Goal: Task Accomplishment & Management: Use online tool/utility

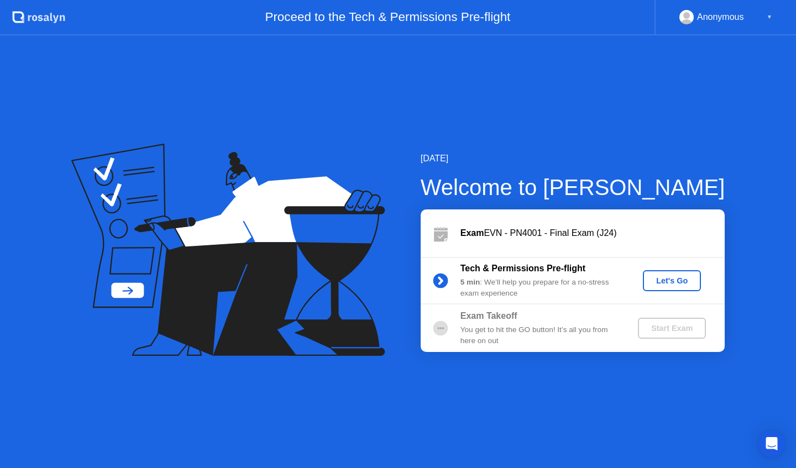
drag, startPoint x: 230, startPoint y: 39, endPoint x: 577, endPoint y: 266, distance: 414.8
click at [577, 266] on div "[DATE] Welcome to [PERSON_NAME] EVN - PN4001 - Final Exam (J24) Tech & Permissi…" at bounding box center [398, 251] width 796 height 433
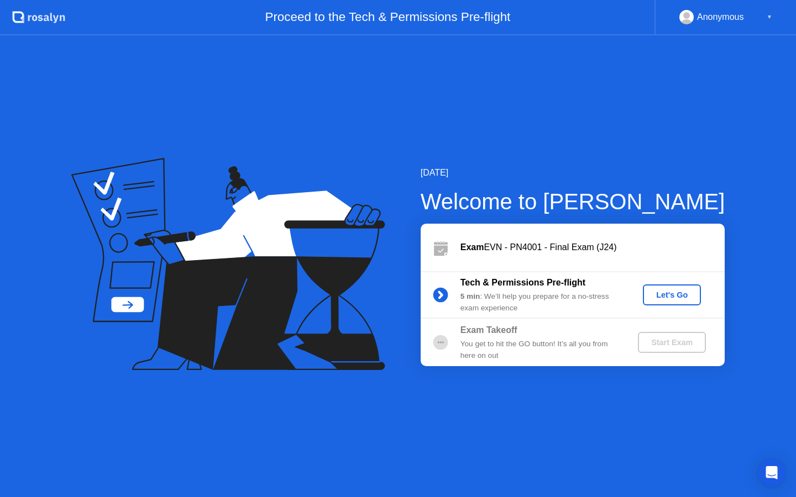
click at [670, 302] on button "Let's Go" at bounding box center [672, 295] width 58 height 21
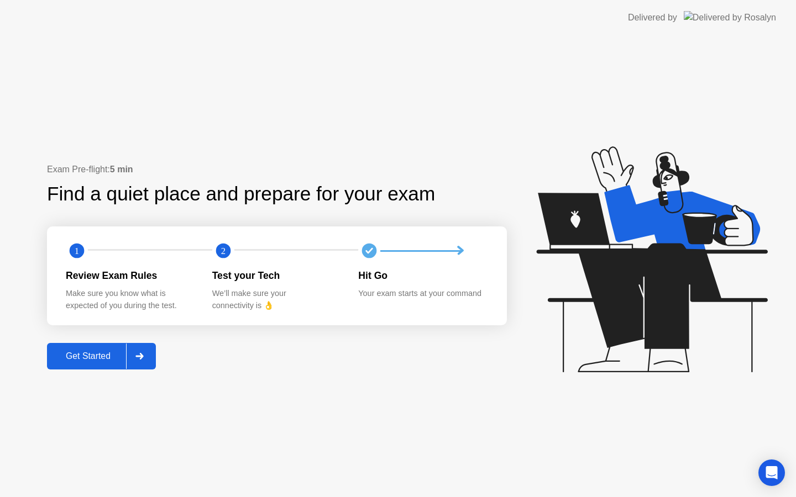
click at [89, 363] on button "Get Started" at bounding box center [101, 356] width 109 height 27
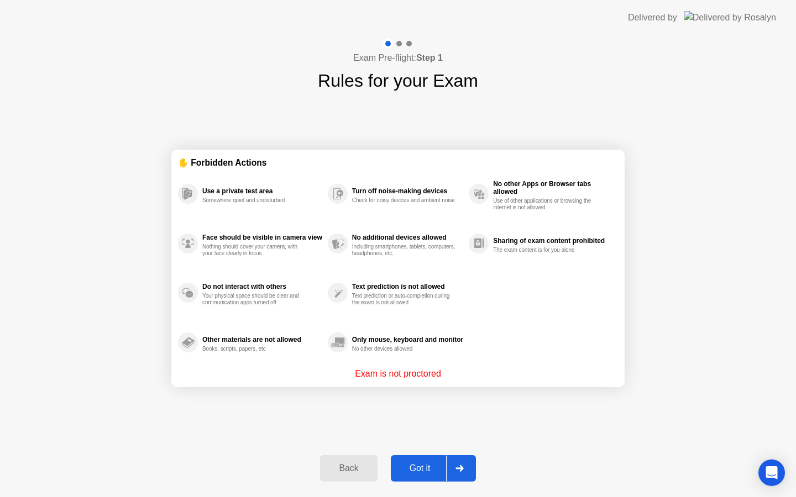
click at [426, 474] on div "Got it" at bounding box center [420, 469] width 52 height 10
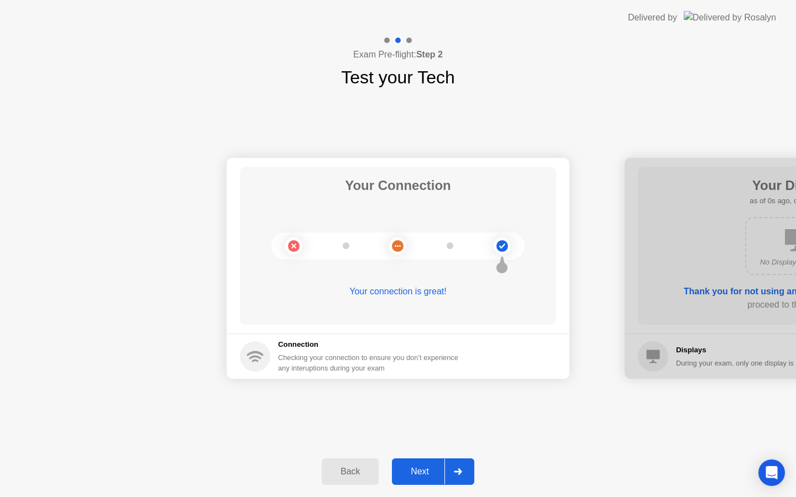
click at [426, 474] on div "Next" at bounding box center [419, 472] width 49 height 10
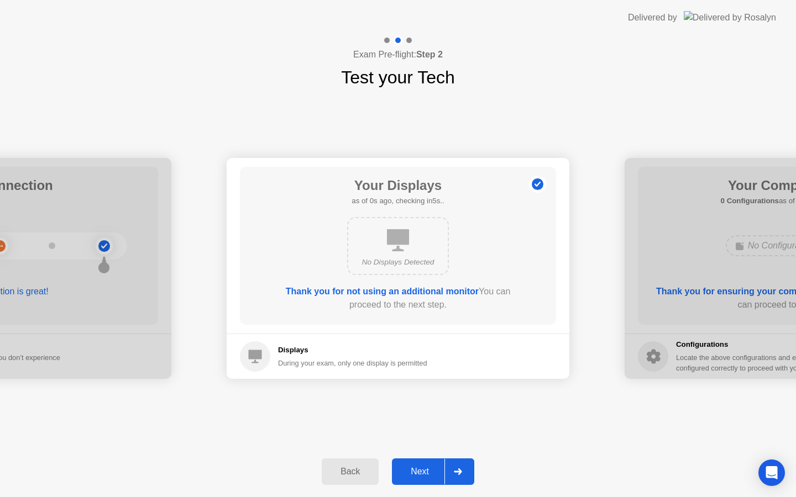
click at [426, 474] on div "Next" at bounding box center [419, 472] width 49 height 10
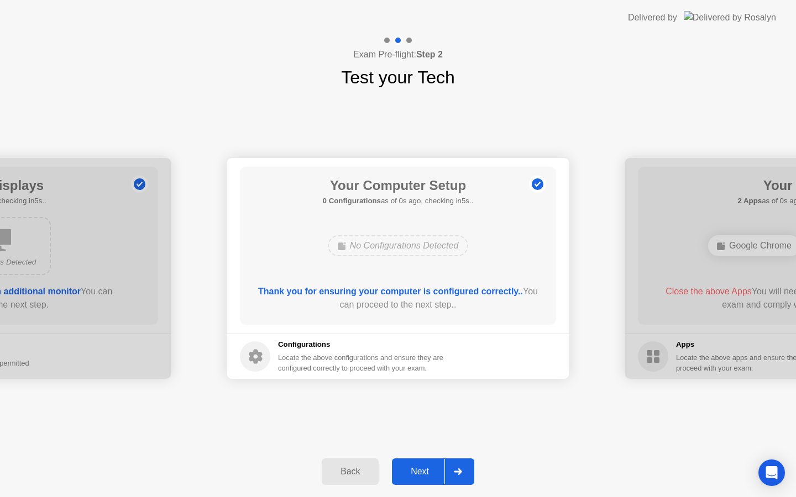
click at [426, 473] on div "Next" at bounding box center [419, 472] width 49 height 10
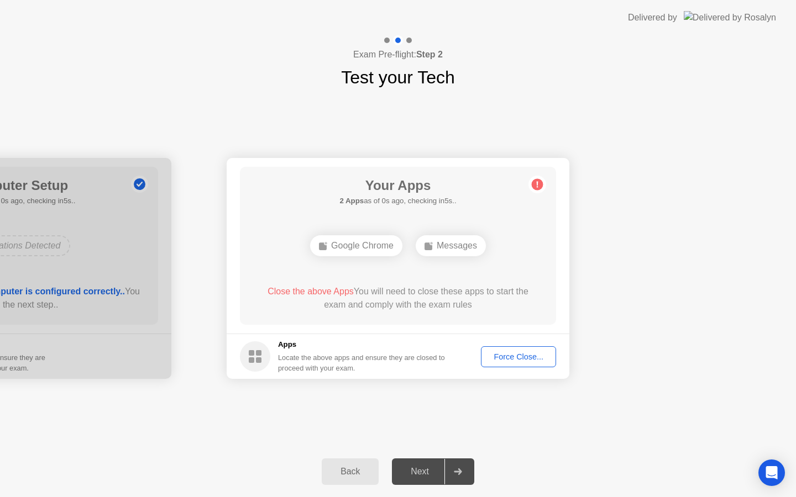
click at [426, 473] on div "Next" at bounding box center [419, 472] width 49 height 10
click at [511, 360] on div "Force Close..." at bounding box center [518, 357] width 67 height 9
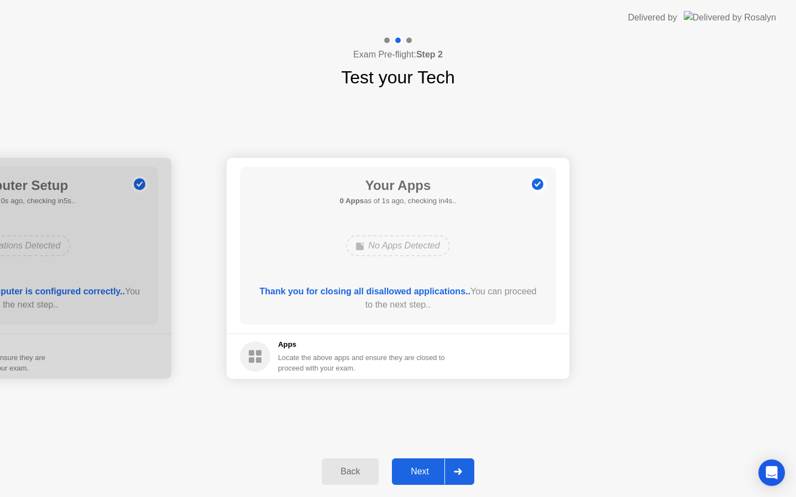
click at [421, 467] on div "Next" at bounding box center [419, 472] width 49 height 10
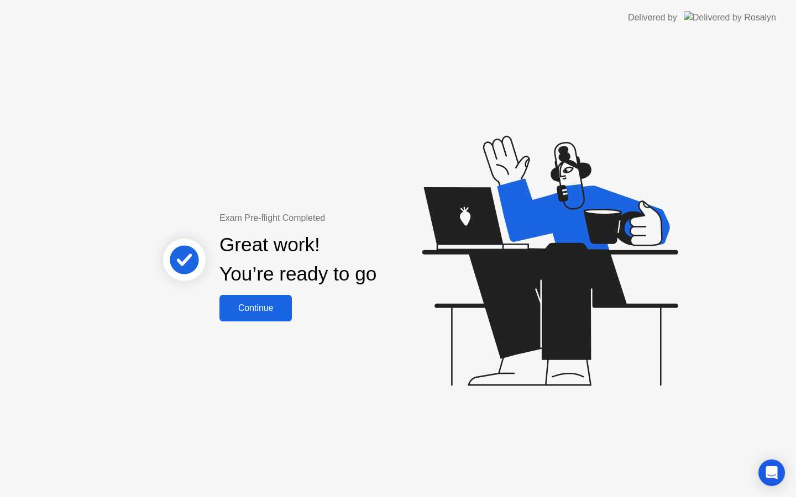
click at [274, 313] on div "Continue" at bounding box center [256, 308] width 66 height 10
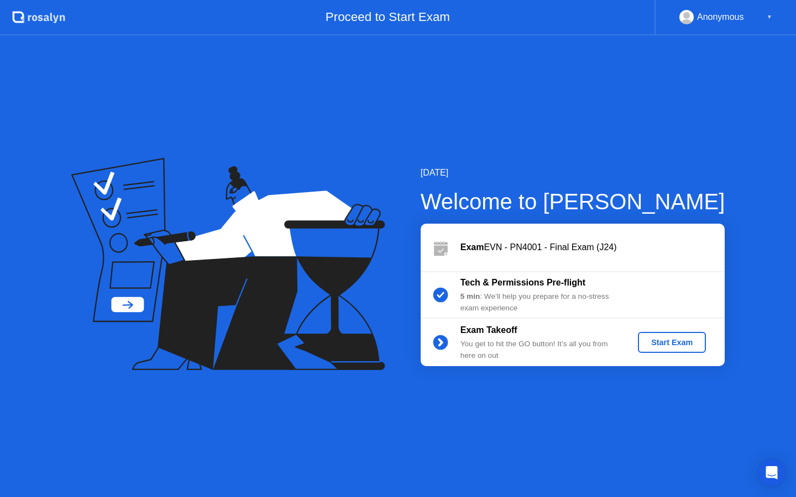
click at [659, 343] on div "Start Exam" at bounding box center [671, 342] width 59 height 9
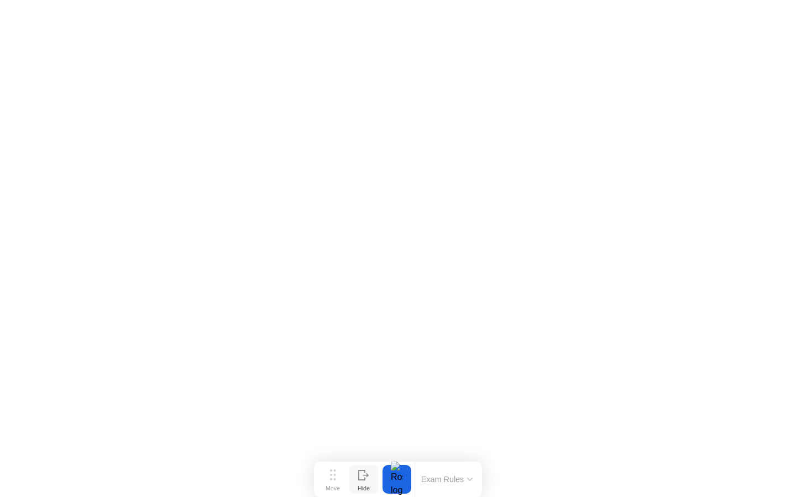
click at [361, 478] on icon at bounding box center [363, 475] width 11 height 11
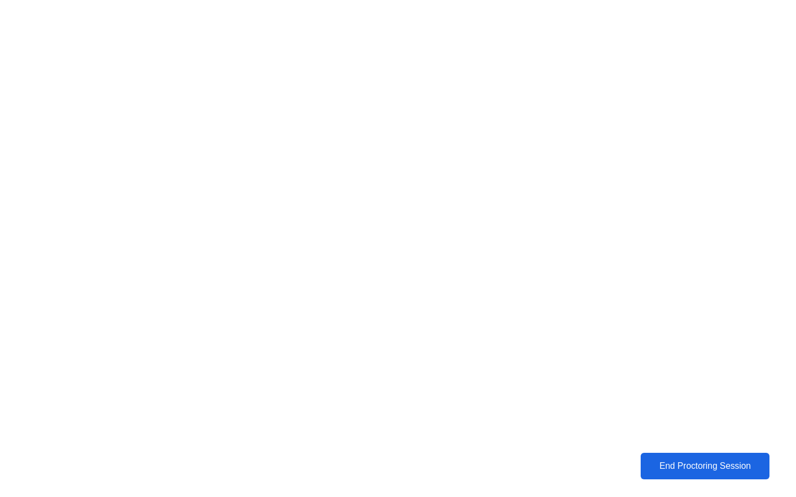
click at [687, 465] on div "End Proctoring Session" at bounding box center [704, 466] width 129 height 11
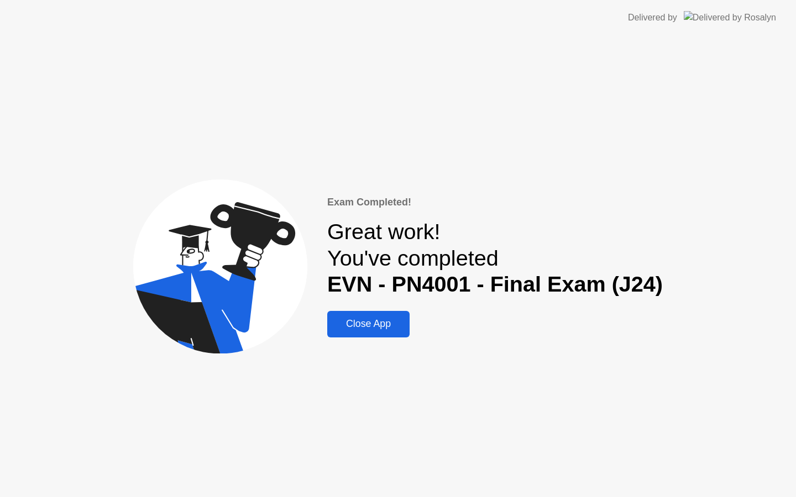
click at [391, 316] on button "Close App" at bounding box center [368, 324] width 82 height 27
